Goal: Transaction & Acquisition: Purchase product/service

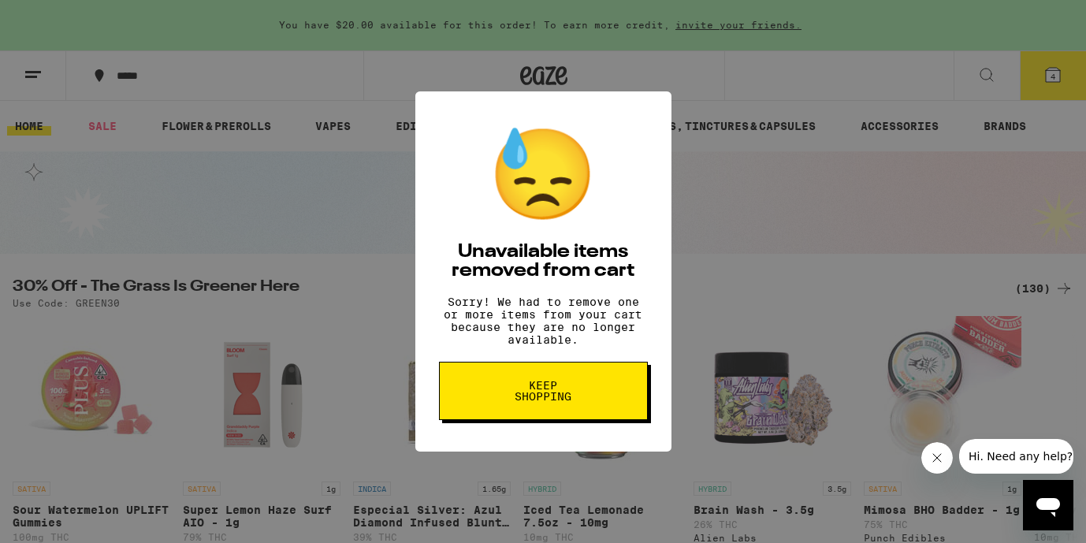
click at [541, 415] on button "Keep Shopping" at bounding box center [543, 391] width 209 height 58
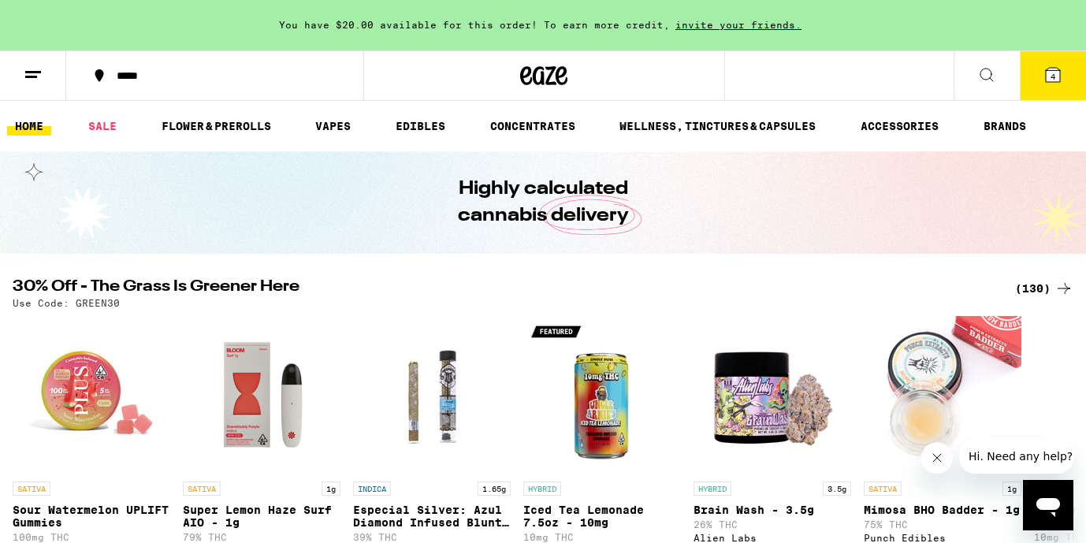
click at [1040, 283] on div "(130)" at bounding box center [1044, 288] width 58 height 19
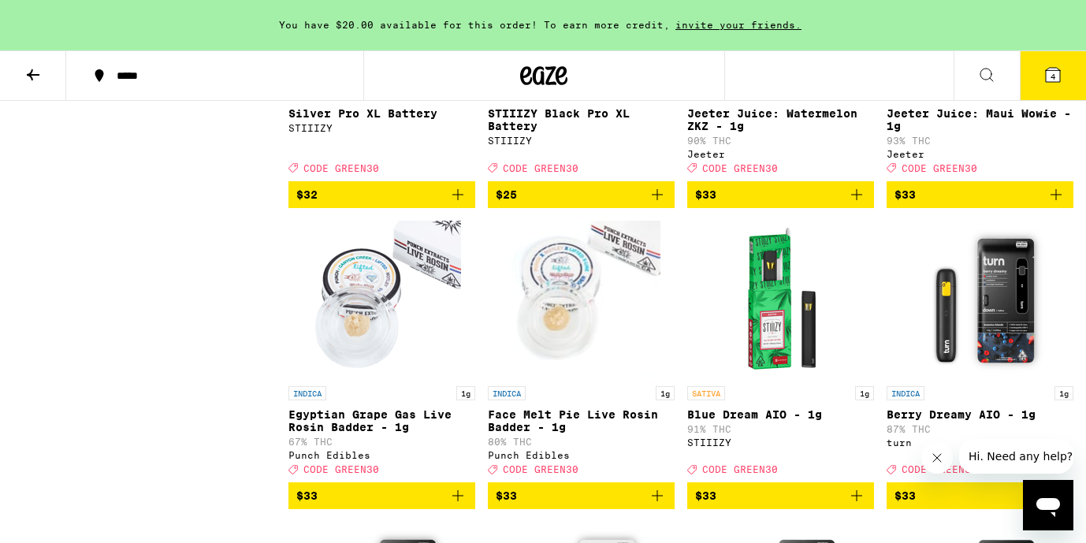
scroll to position [6635, 0]
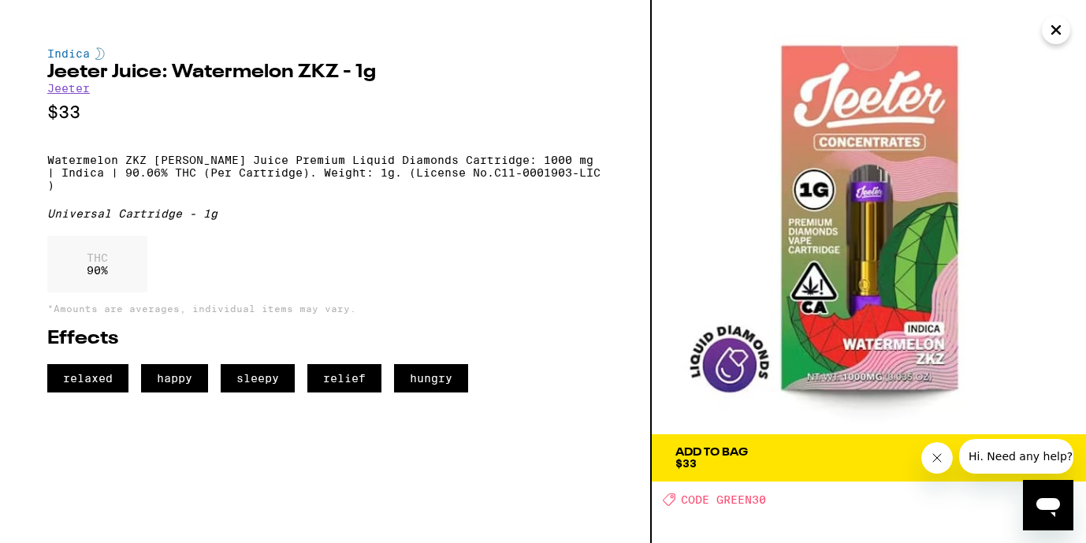
click at [1058, 22] on icon "Close" at bounding box center [1056, 30] width 19 height 24
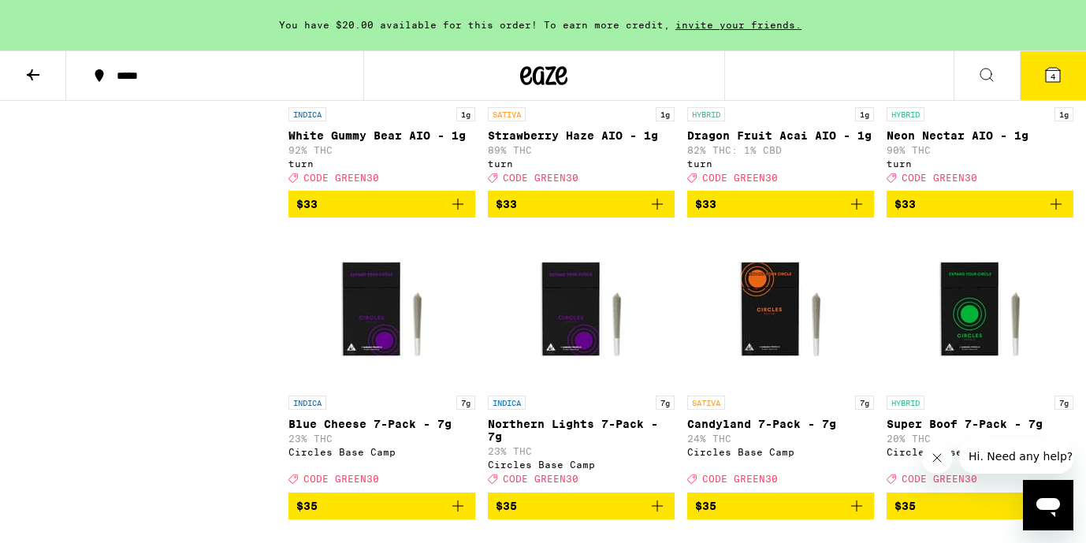
scroll to position [7200, 0]
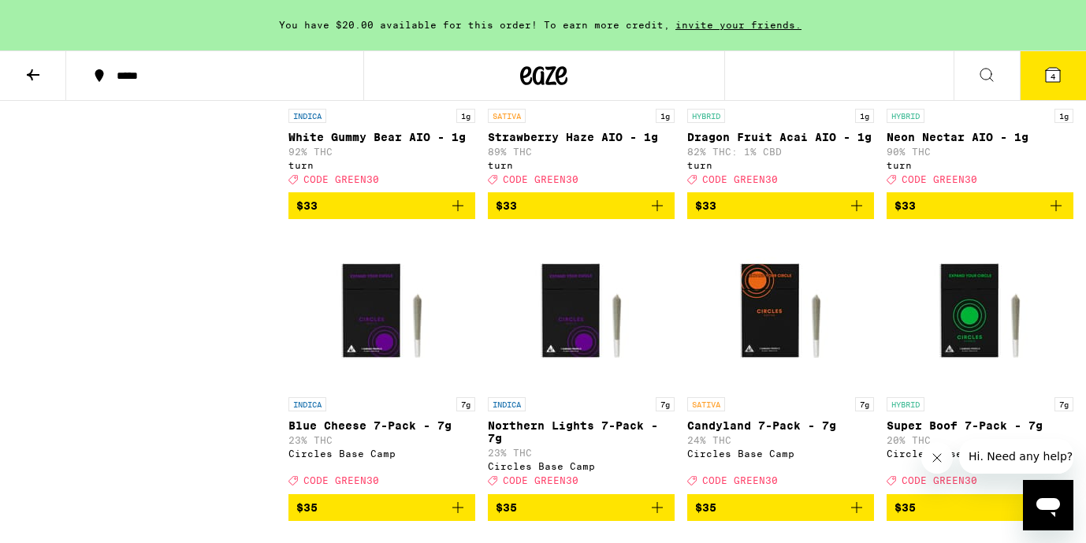
click at [462, 215] on icon "Add to bag" at bounding box center [457, 205] width 19 height 19
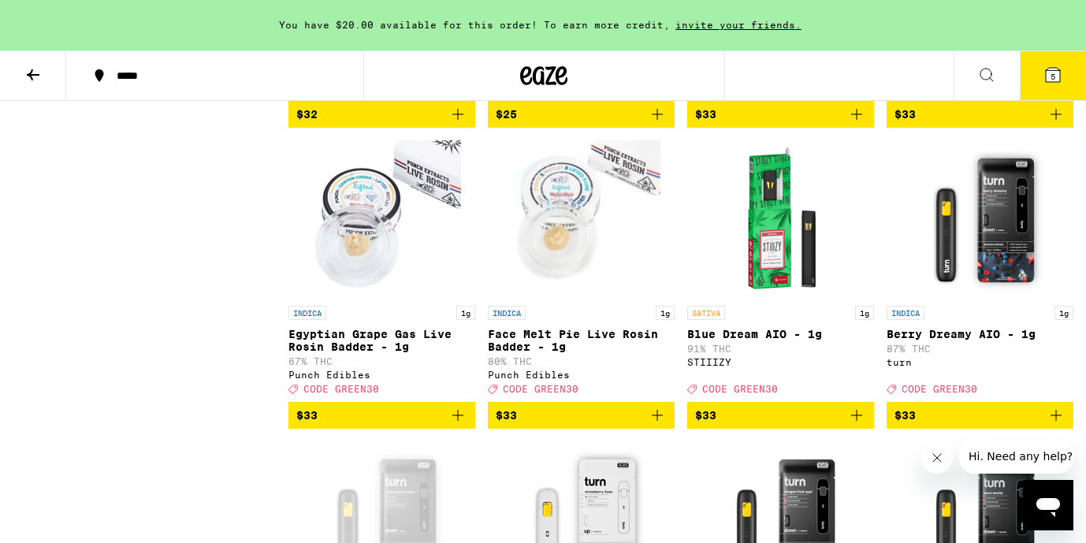
scroll to position [6705, 0]
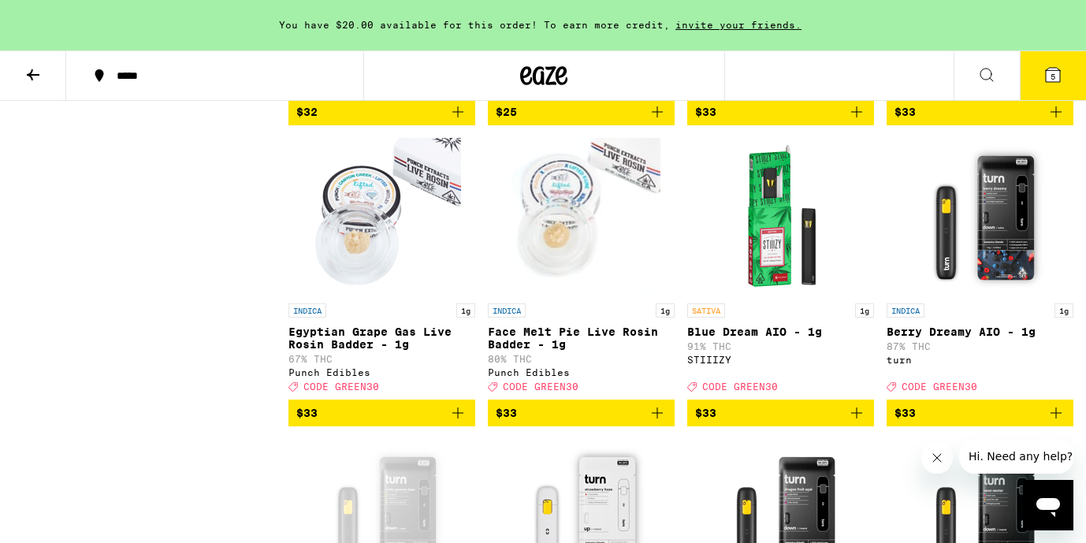
click at [1052, 121] on icon "Add to bag" at bounding box center [1056, 111] width 19 height 19
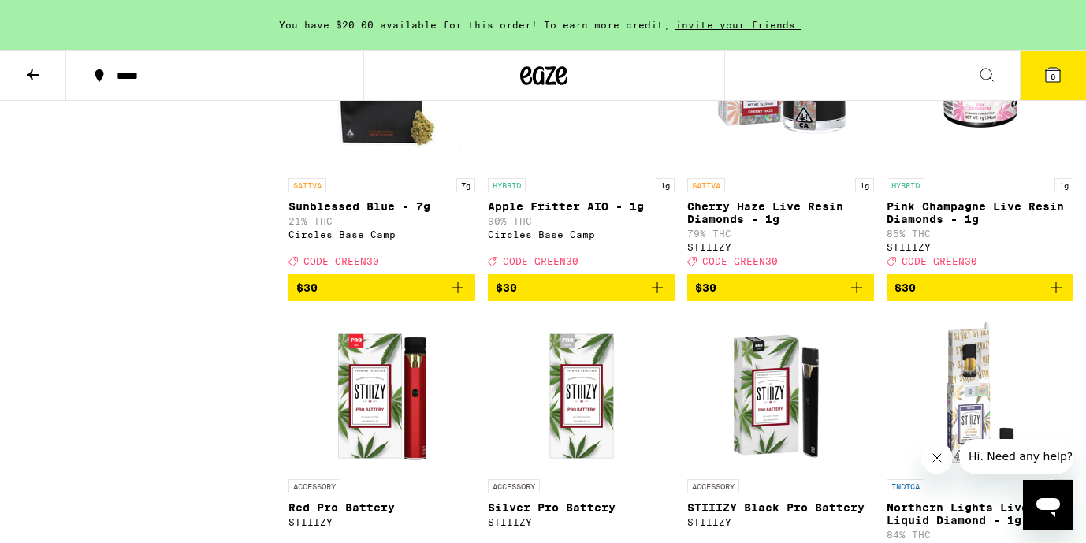
scroll to position [5624, 0]
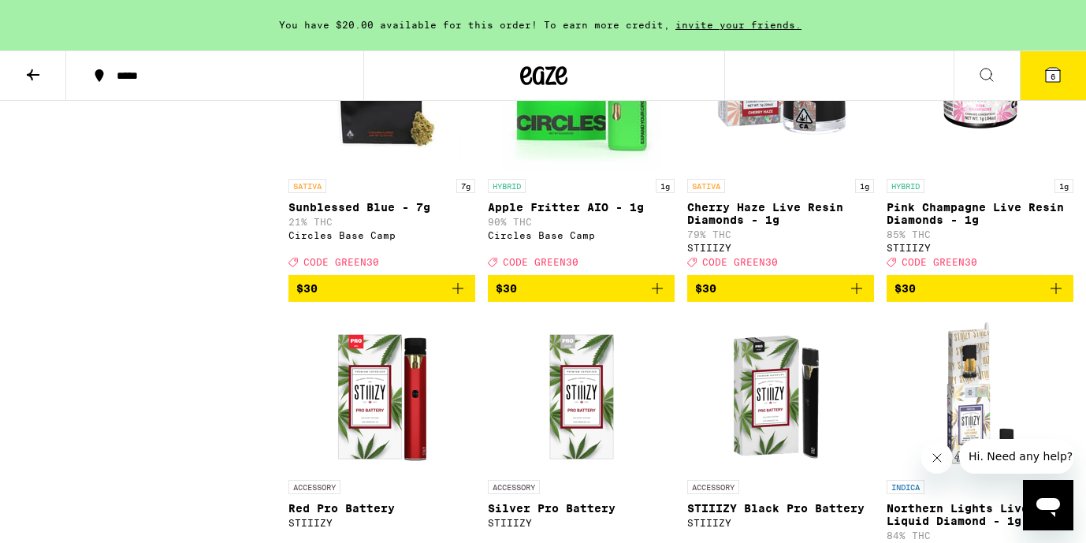
click at [656, 298] on icon "Add to bag" at bounding box center [657, 288] width 19 height 19
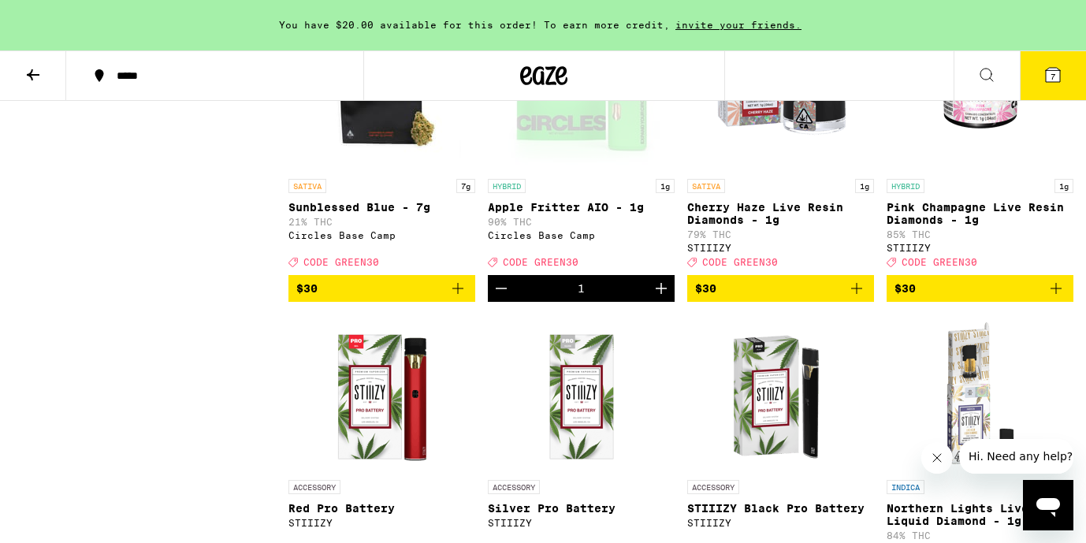
click at [459, 298] on icon "Add to bag" at bounding box center [457, 288] width 19 height 19
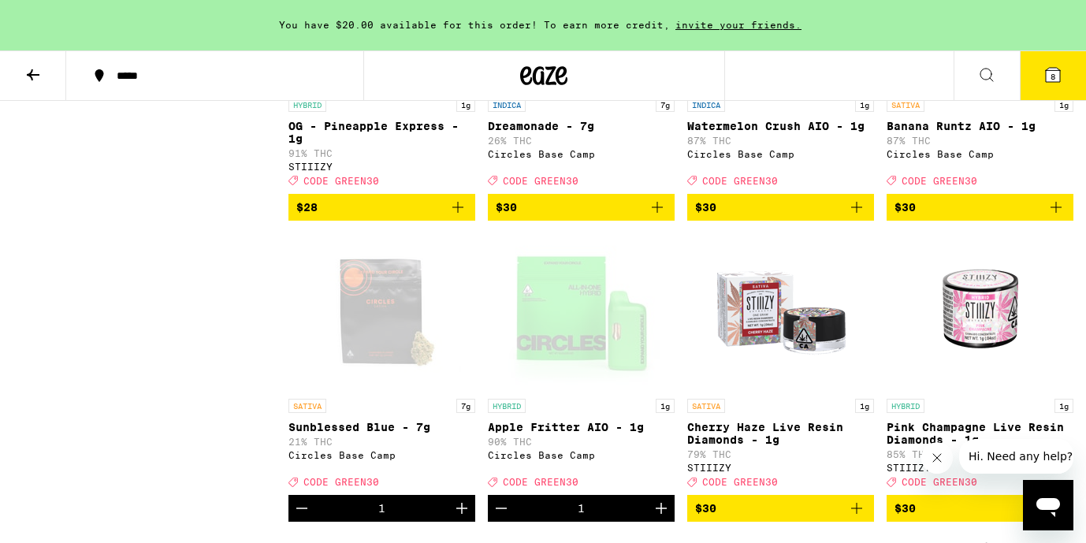
scroll to position [5405, 0]
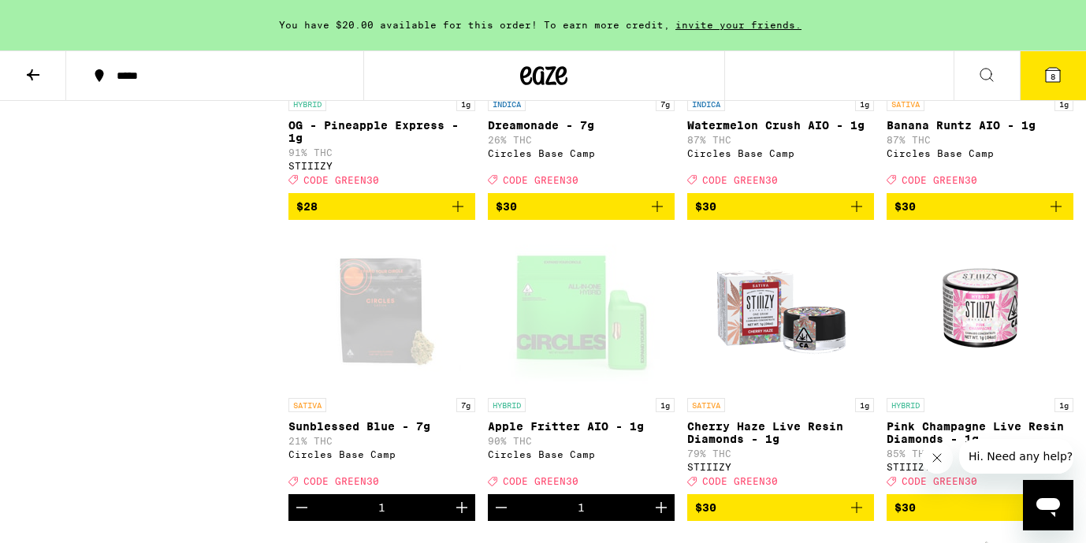
click at [1058, 216] on icon "Add to bag" at bounding box center [1056, 206] width 19 height 19
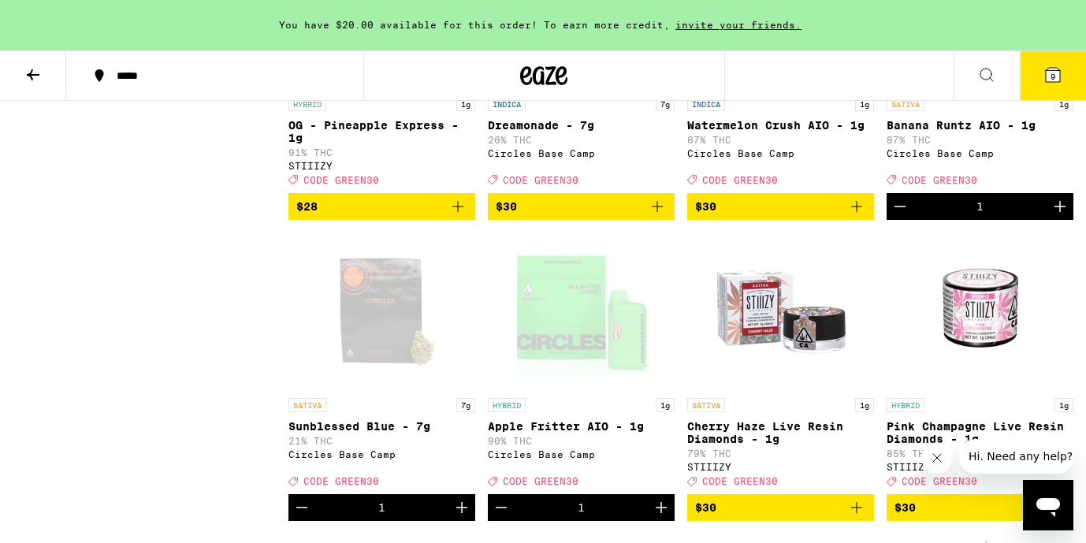
click at [861, 216] on icon "Add to bag" at bounding box center [856, 206] width 19 height 19
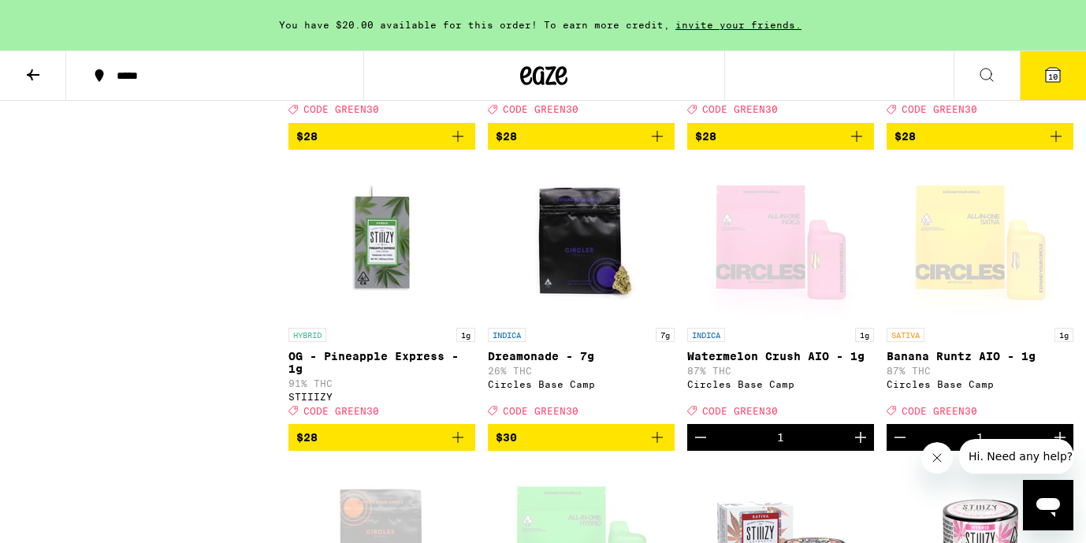
scroll to position [5173, 0]
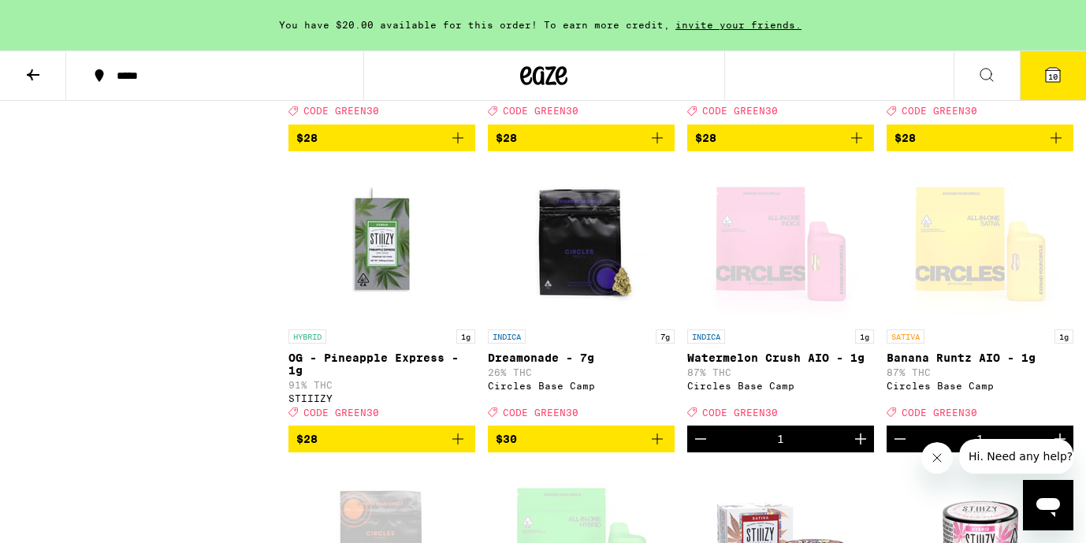
click at [1046, 90] on button "10" at bounding box center [1053, 75] width 66 height 49
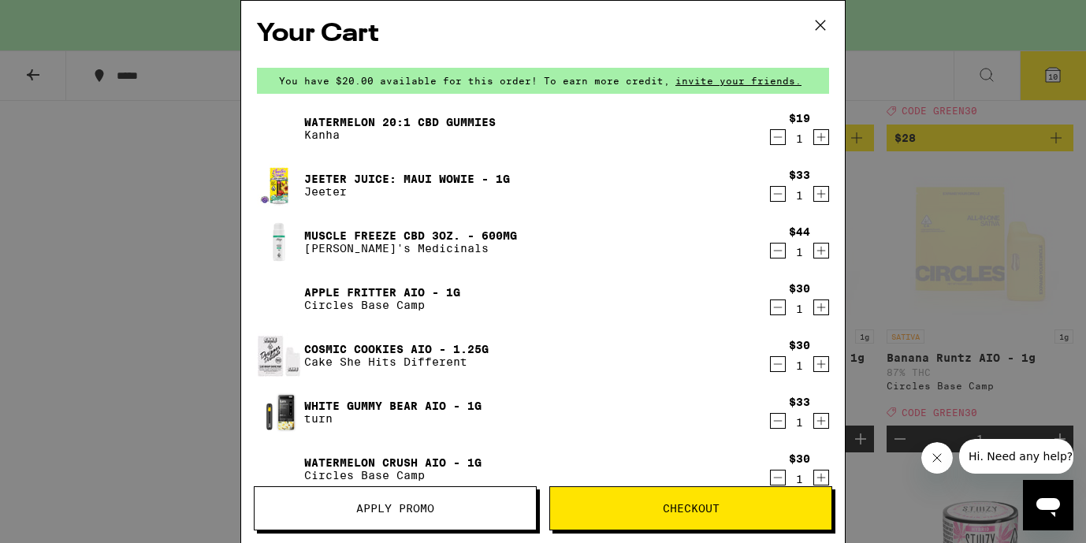
click at [775, 362] on icon "Decrement" at bounding box center [778, 364] width 14 height 19
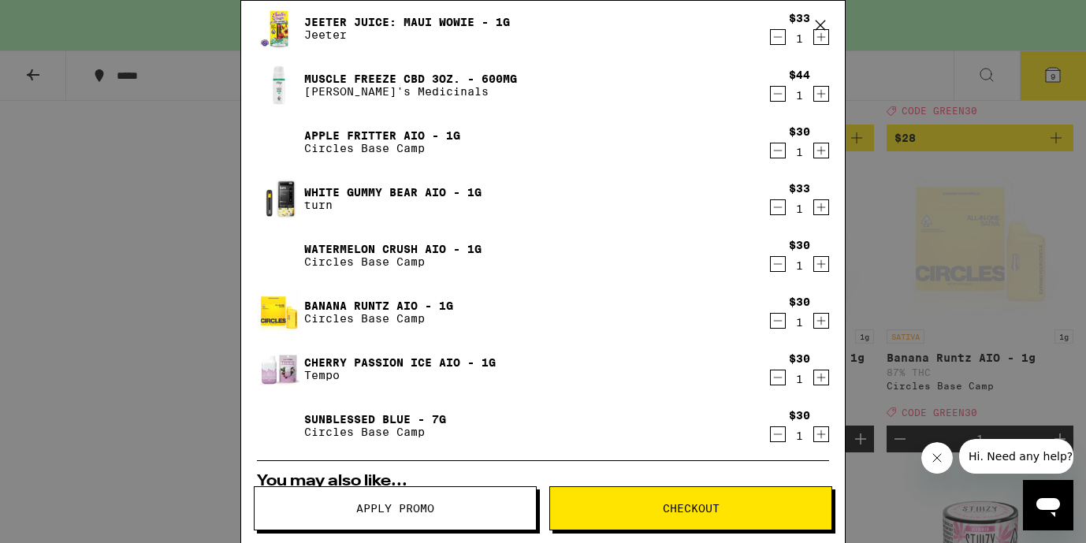
scroll to position [155, 0]
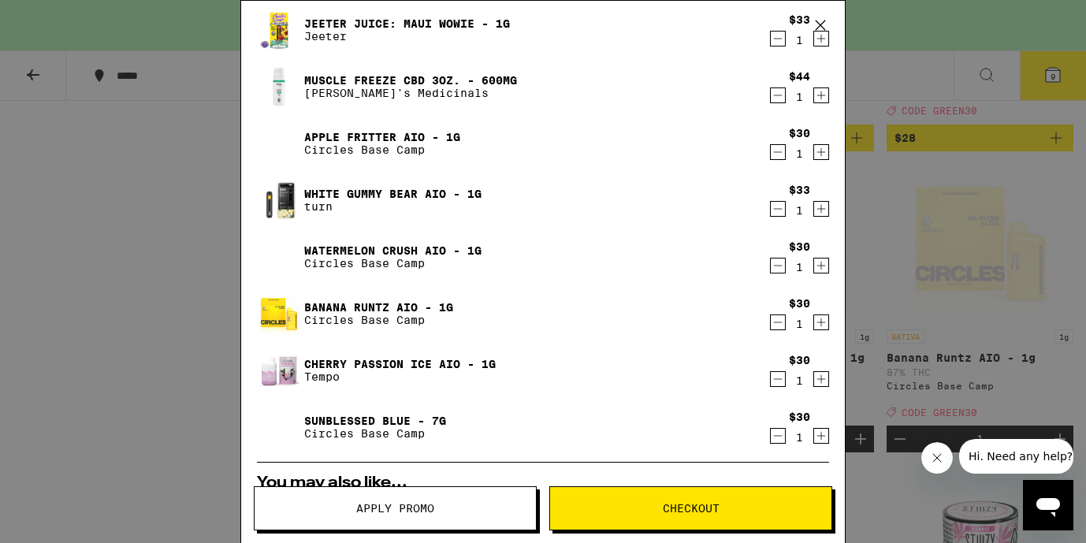
click at [778, 97] on icon "Decrement" at bounding box center [778, 95] width 14 height 19
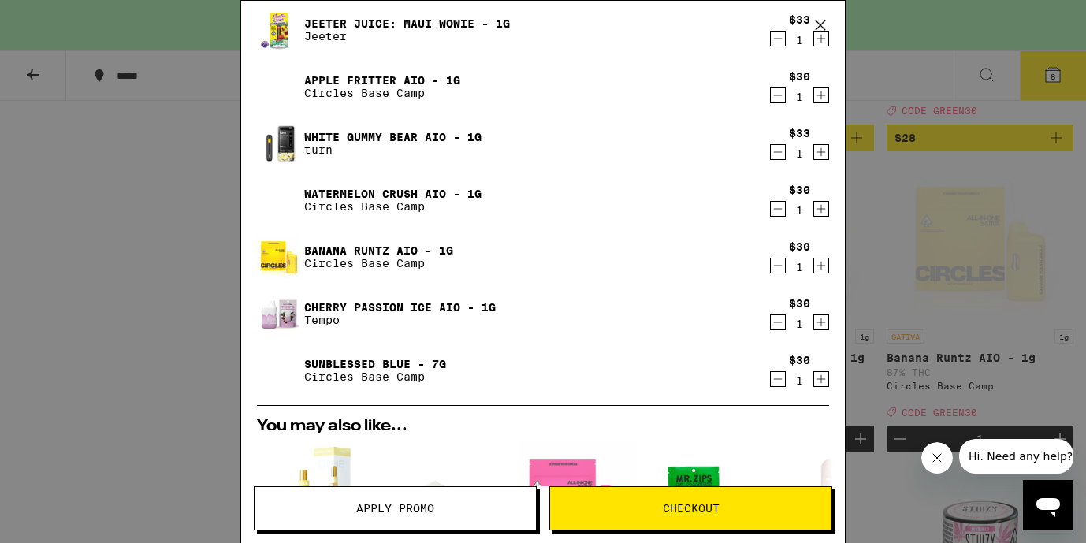
click at [780, 322] on icon "Decrement" at bounding box center [778, 322] width 9 height 0
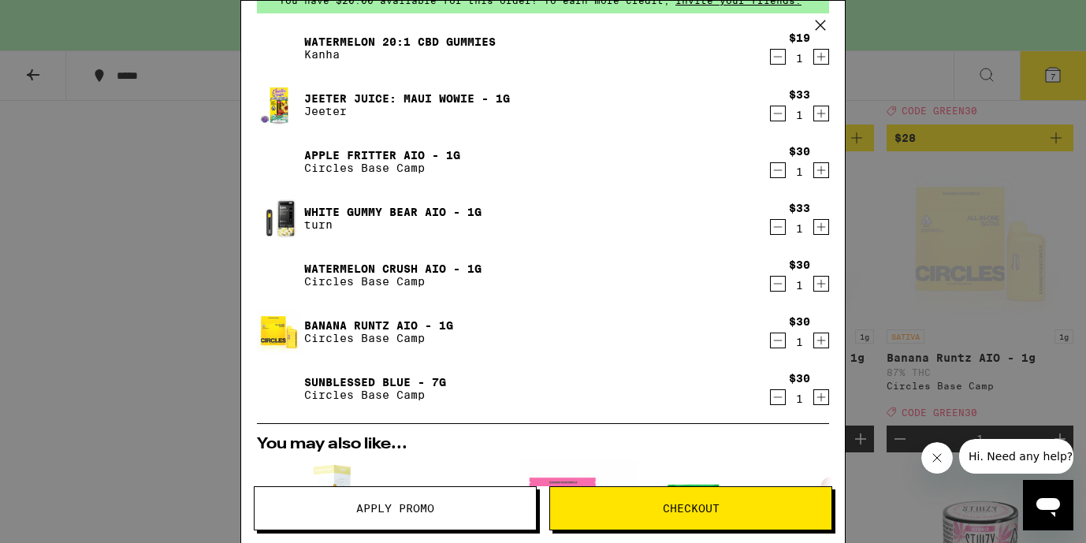
scroll to position [81, 0]
click at [781, 396] on icon "Decrement" at bounding box center [778, 396] width 14 height 19
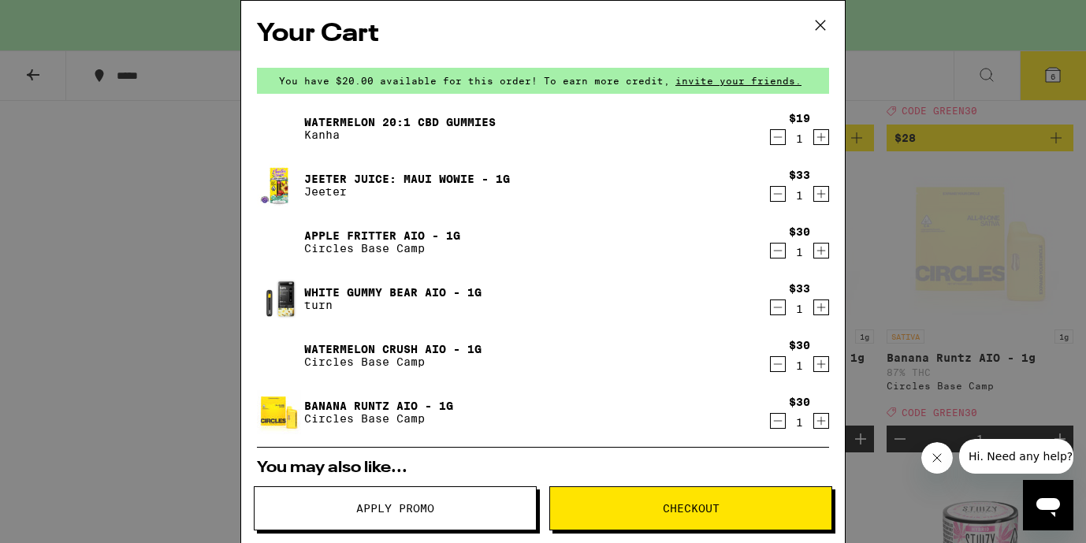
scroll to position [2, 0]
